Goal: Navigation & Orientation: Find specific page/section

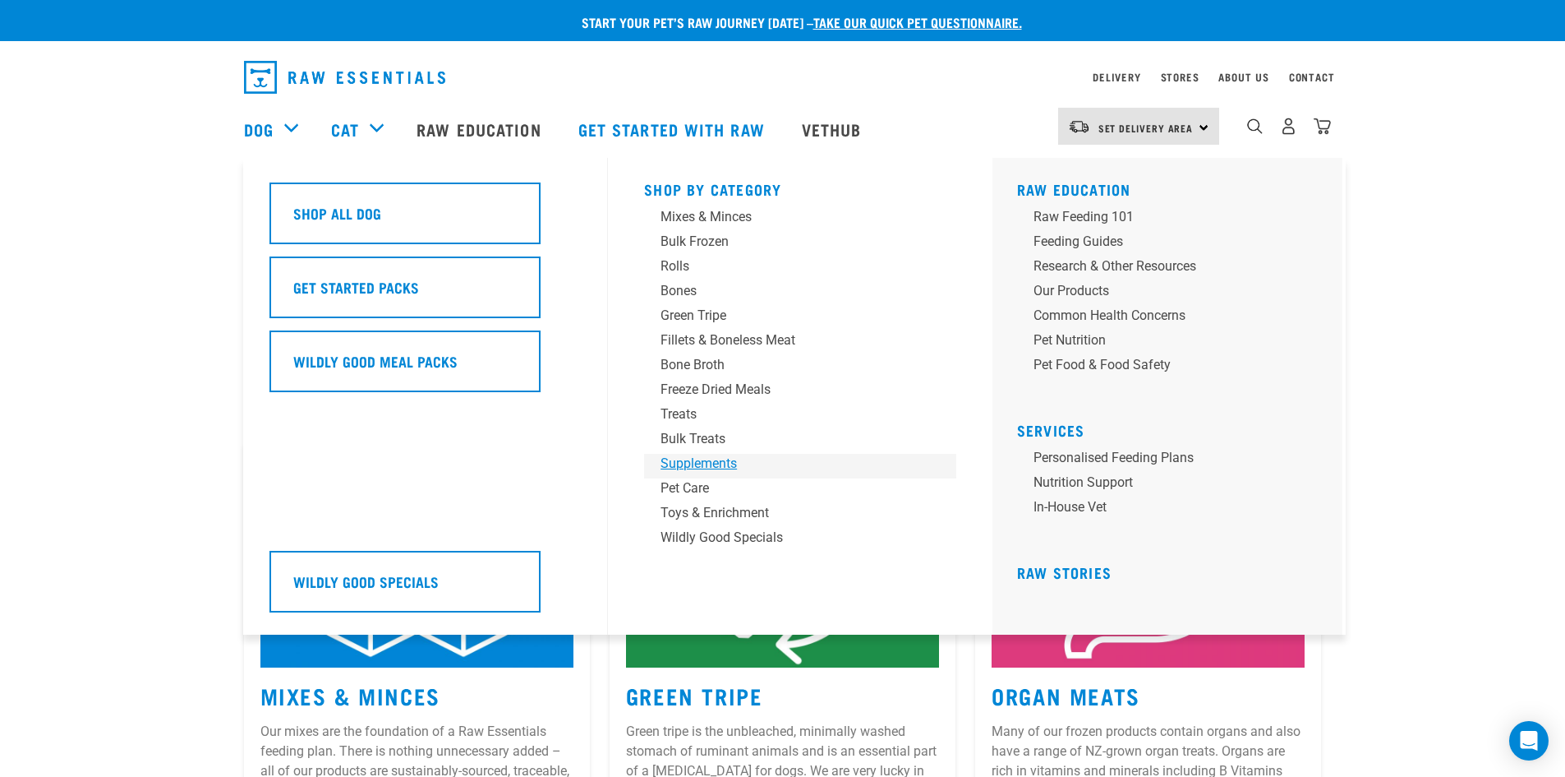
click at [677, 464] on div "Supplements" at bounding box center [789, 464] width 256 height 20
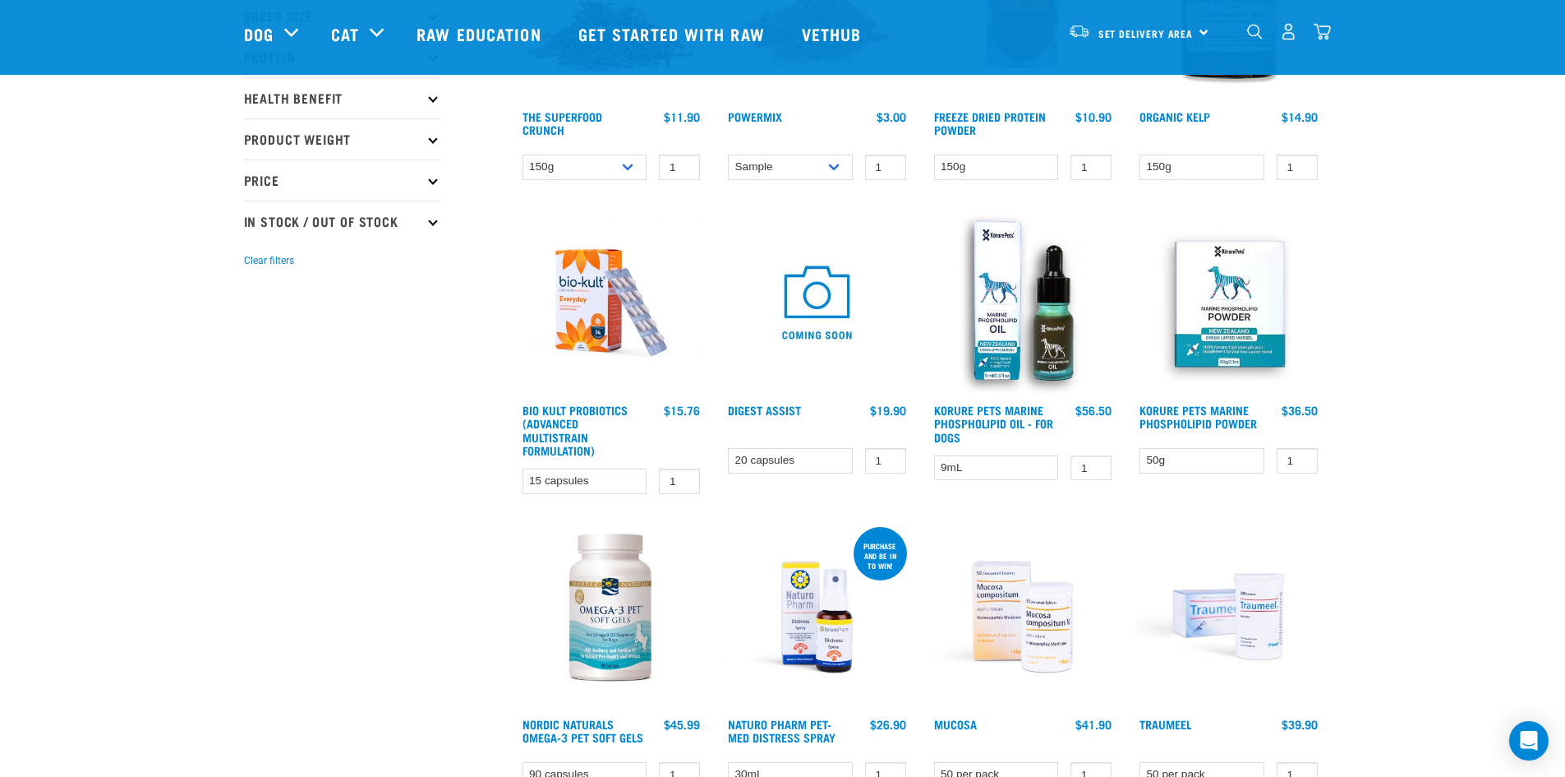
scroll to position [329, 0]
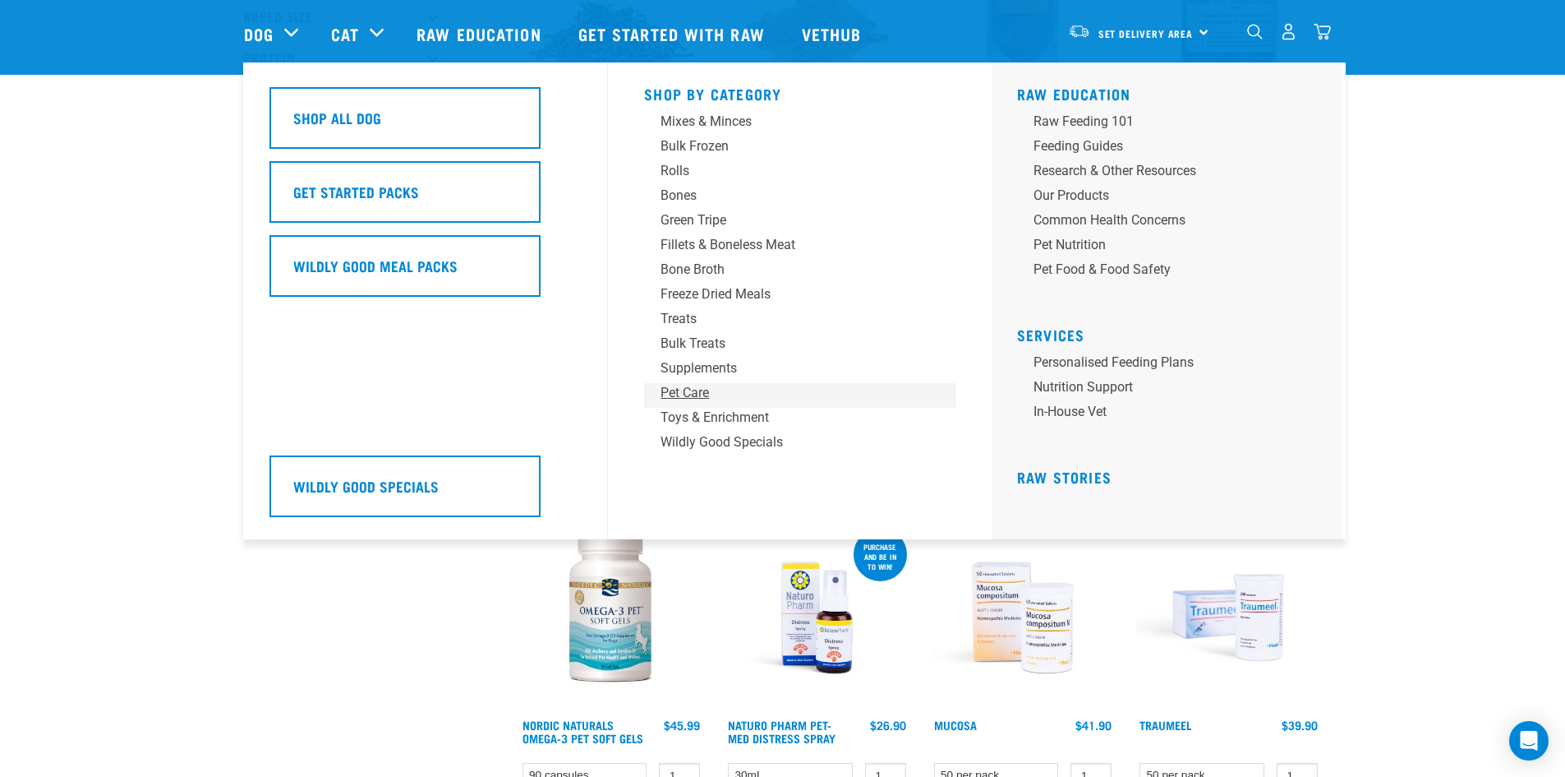
click at [693, 393] on div "Pet Care" at bounding box center [789, 393] width 256 height 20
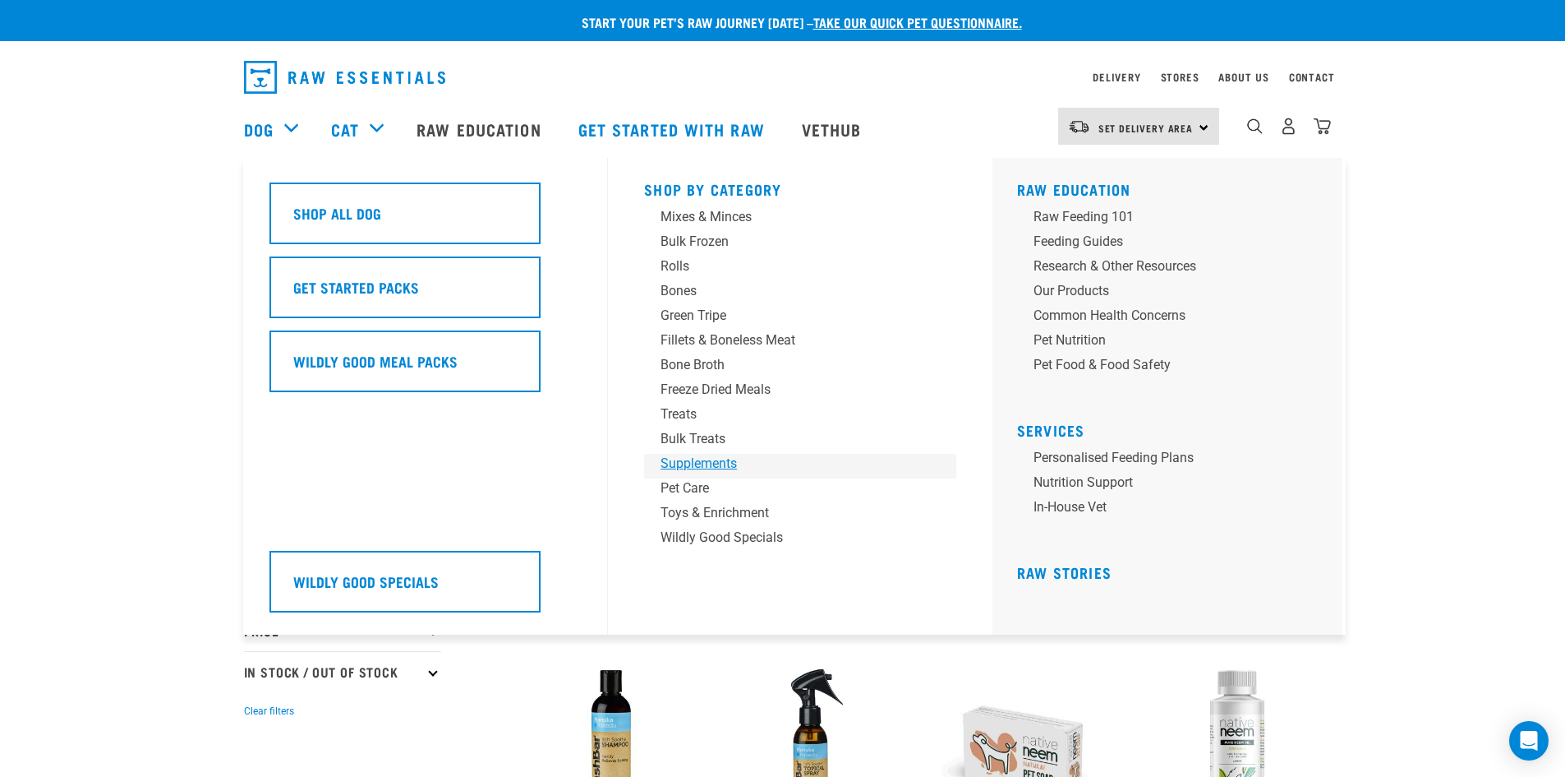
click at [694, 466] on div "Supplements" at bounding box center [789, 464] width 256 height 20
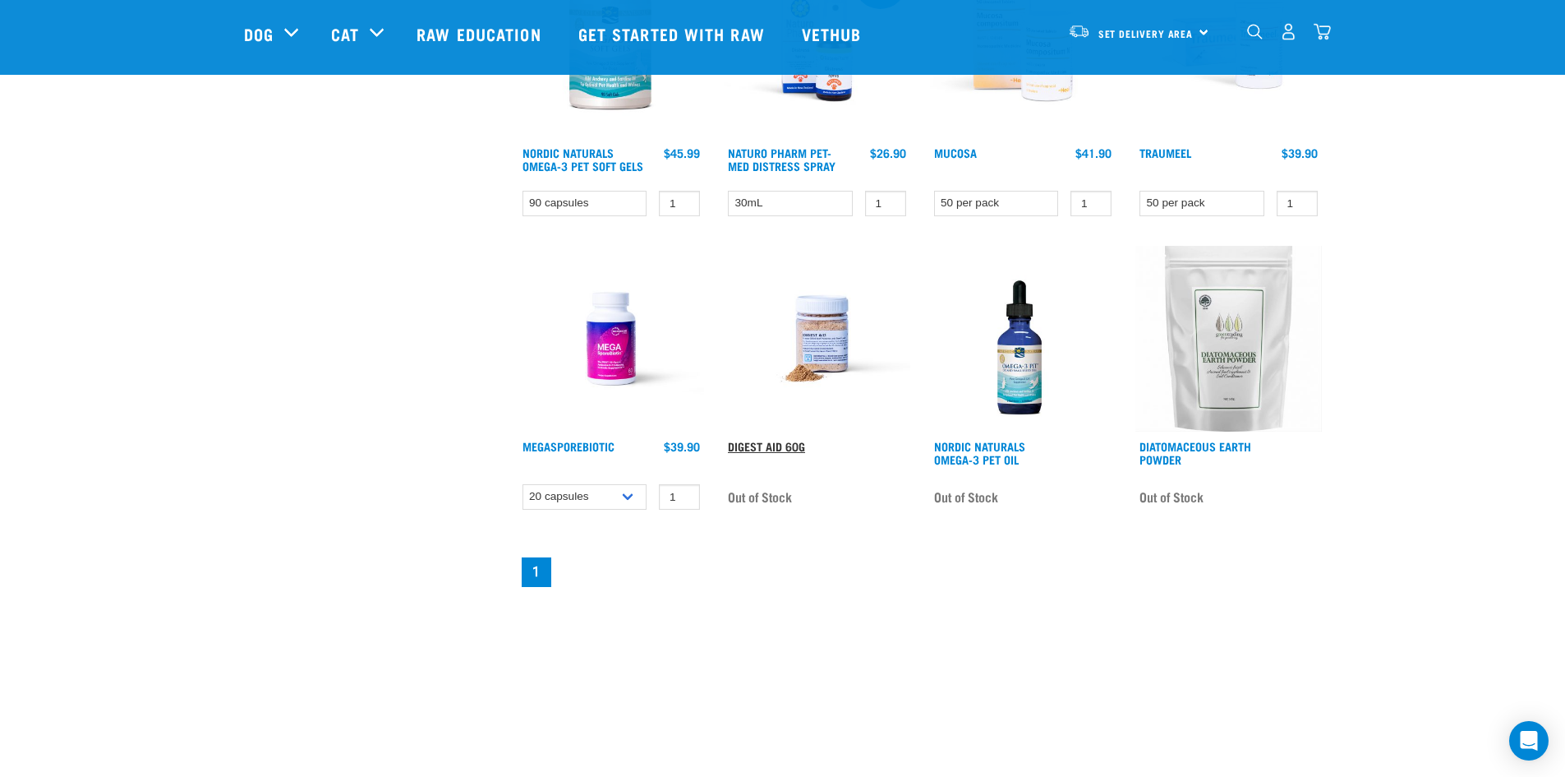
scroll to position [902, 0]
